Goal: Information Seeking & Learning: Learn about a topic

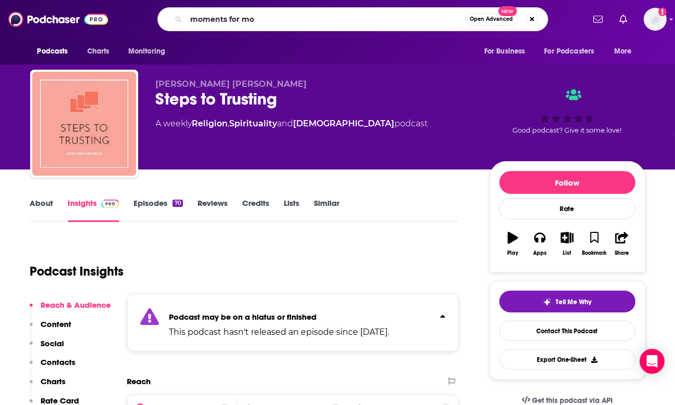
type input "moments for mom"
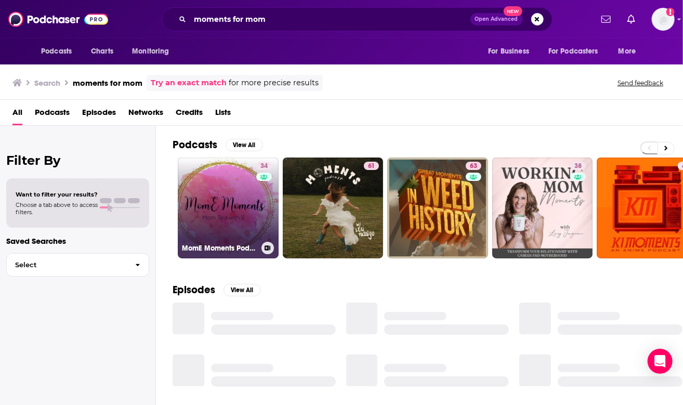
click at [196, 208] on link "34 MomE Moments Podcast by Millennial Mom Club" at bounding box center [228, 207] width 101 height 101
